Goal: Ask a question

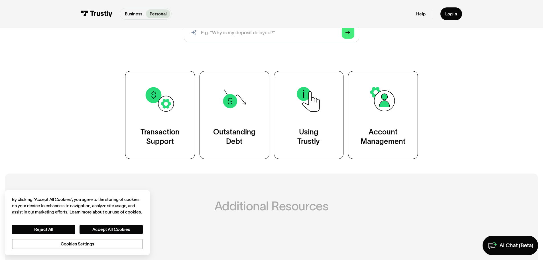
scroll to position [85, 0]
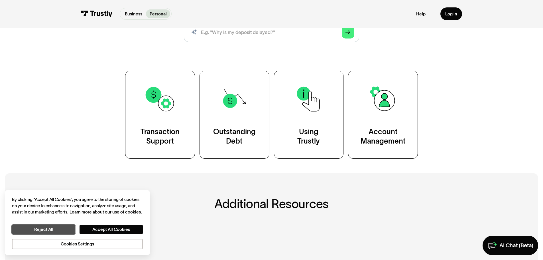
click at [51, 230] on button "Reject All" at bounding box center [43, 229] width 63 height 9
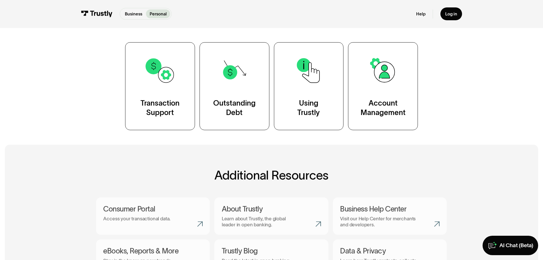
scroll to position [142, 0]
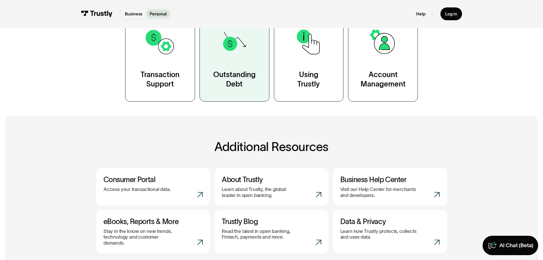
click at [227, 81] on div "Outstanding Debt" at bounding box center [234, 79] width 42 height 19
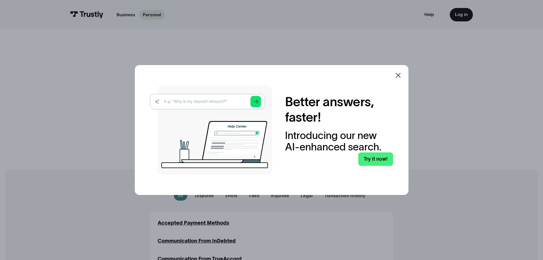
click at [401, 72] on icon at bounding box center [398, 75] width 7 height 7
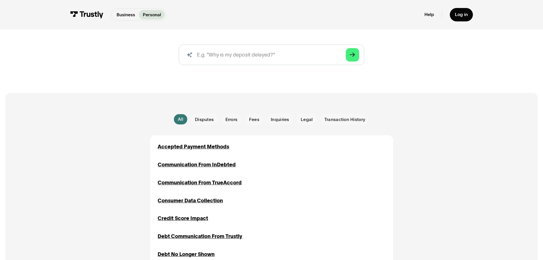
scroll to position [85, 0]
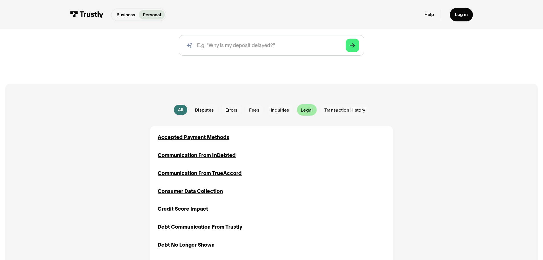
click at [309, 112] on span "Legal" at bounding box center [307, 110] width 12 height 6
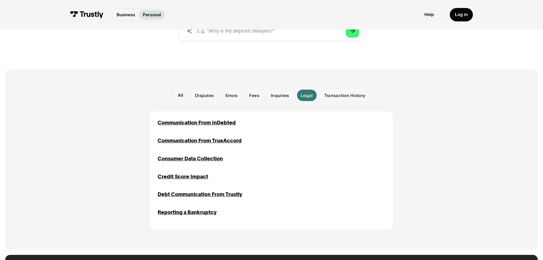
scroll to position [114, 0]
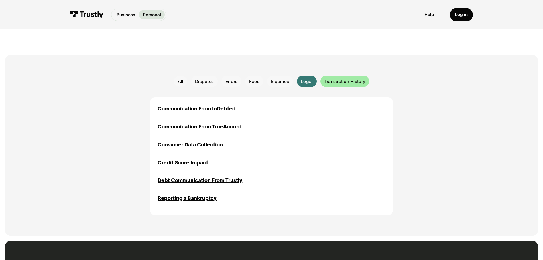
click at [355, 81] on span "Transaction History" at bounding box center [344, 81] width 41 height 6
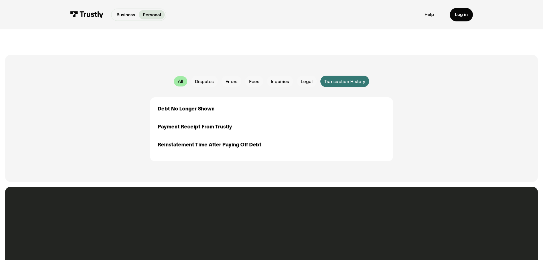
click at [180, 81] on div "All" at bounding box center [181, 81] width 6 height 6
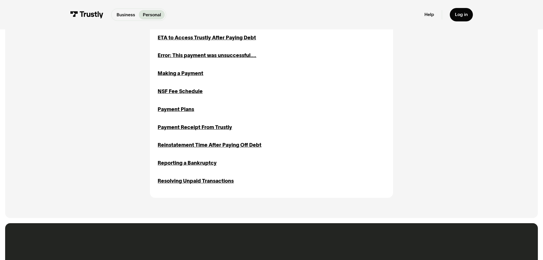
scroll to position [342, 0]
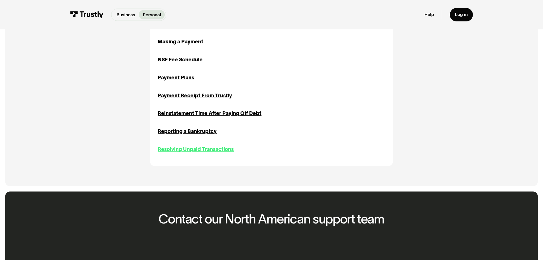
click at [215, 151] on div "Resolving Unpaid Transactions" at bounding box center [196, 149] width 76 height 8
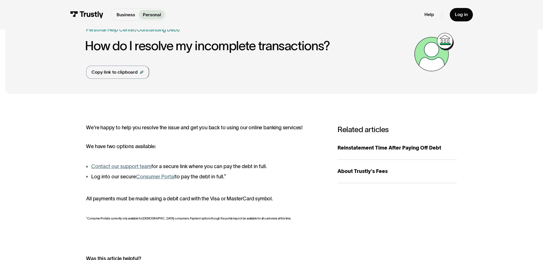
scroll to position [114, 0]
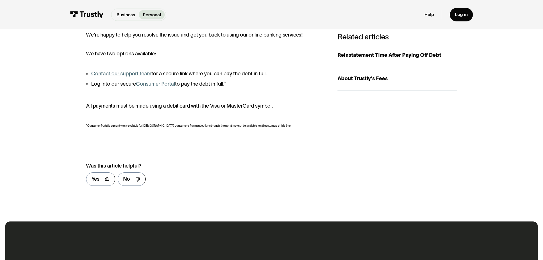
click at [130, 74] on link "Contact our support team" at bounding box center [121, 74] width 60 height 6
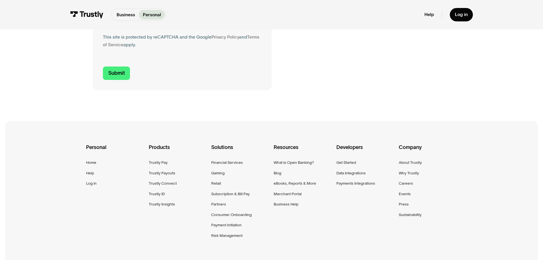
scroll to position [256, 0]
click at [165, 172] on div "Trustly Payouts" at bounding box center [162, 172] width 26 height 7
